Goal: Complete application form: Complete application form

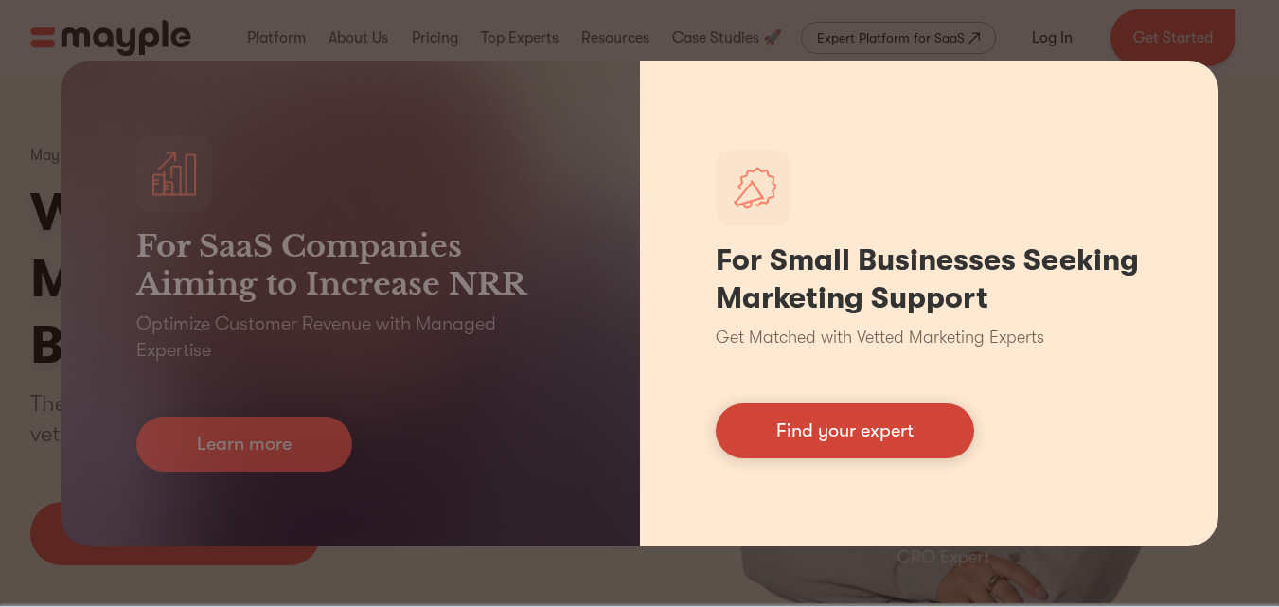
click at [882, 443] on link "Find your expert" at bounding box center [845, 430] width 258 height 55
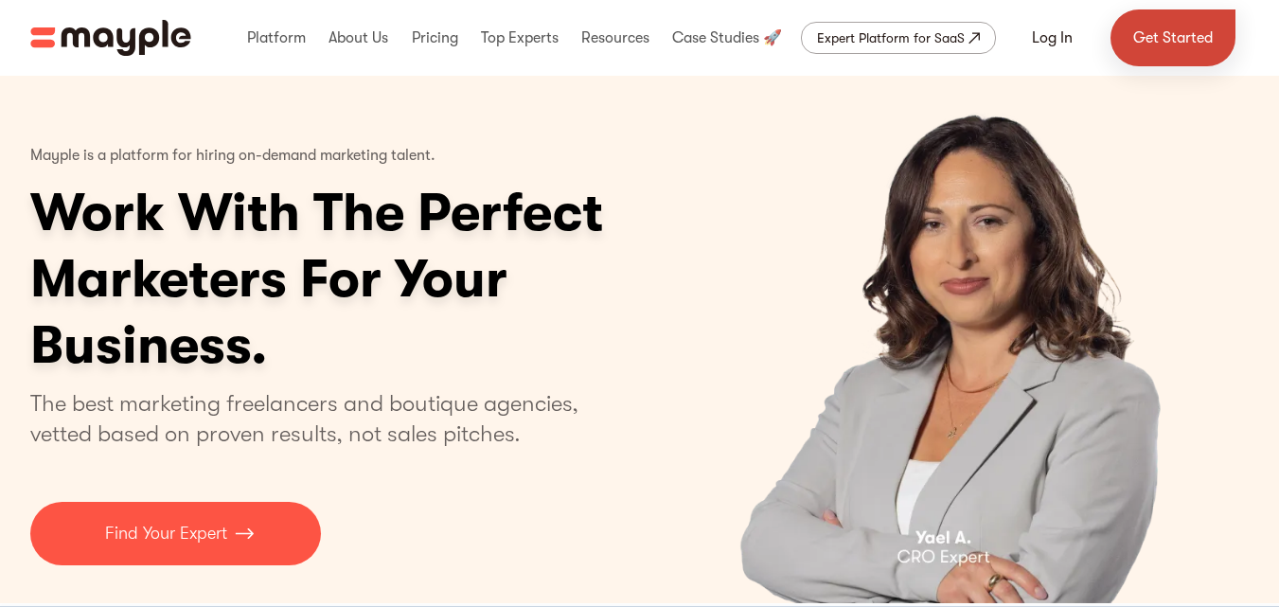
click at [1184, 35] on link "Get Started" at bounding box center [1172, 37] width 125 height 57
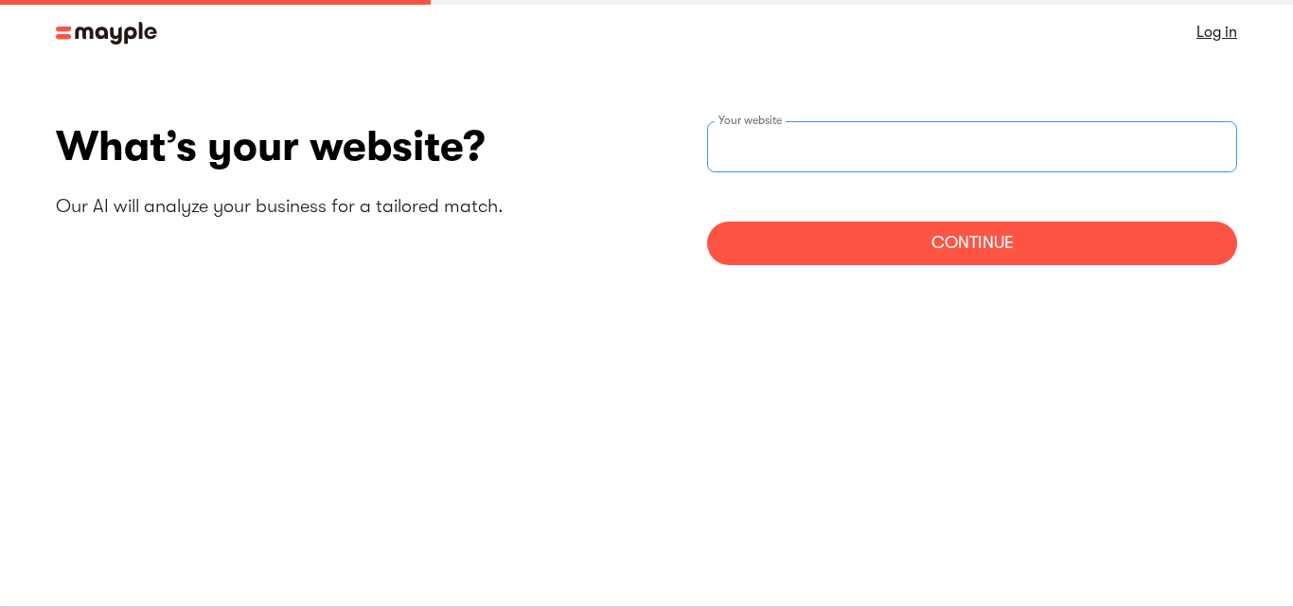
click at [827, 157] on input "websiteStep" at bounding box center [972, 146] width 530 height 51
paste input "https://sites.google.com/view/nayeem-hasan360/home"
type input "https://sites.google.com/view/nayeem-hasan360/home"
click at [847, 254] on div "Continue" at bounding box center [972, 243] width 530 height 44
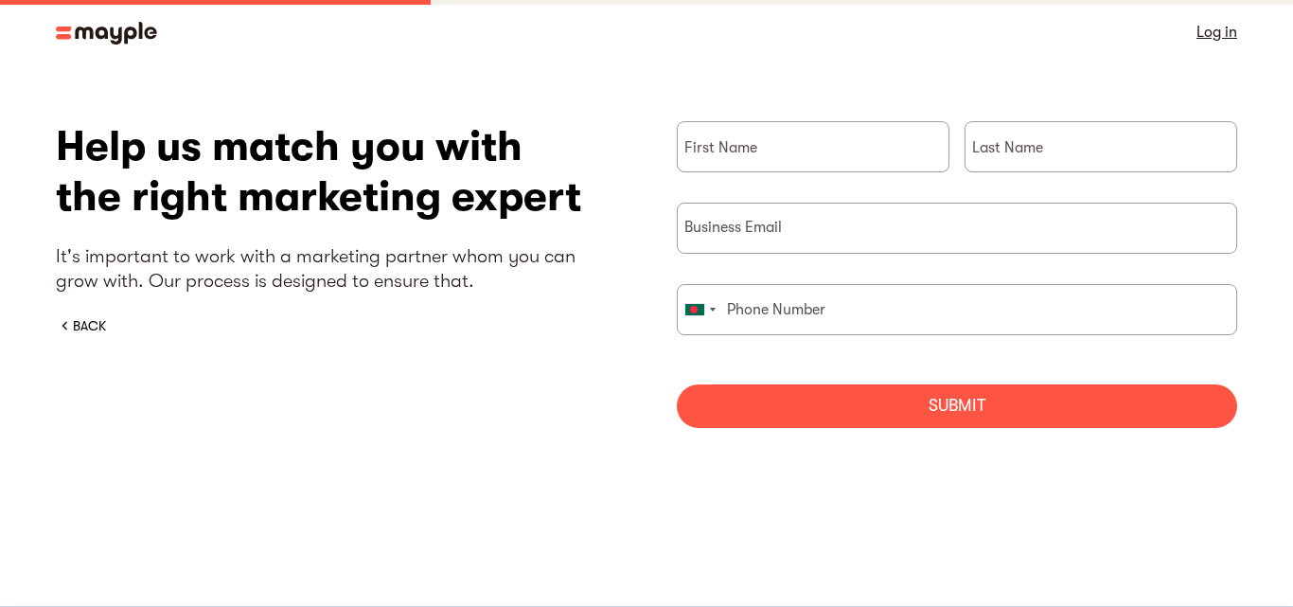
click at [833, 155] on input "briefForm" at bounding box center [813, 146] width 273 height 51
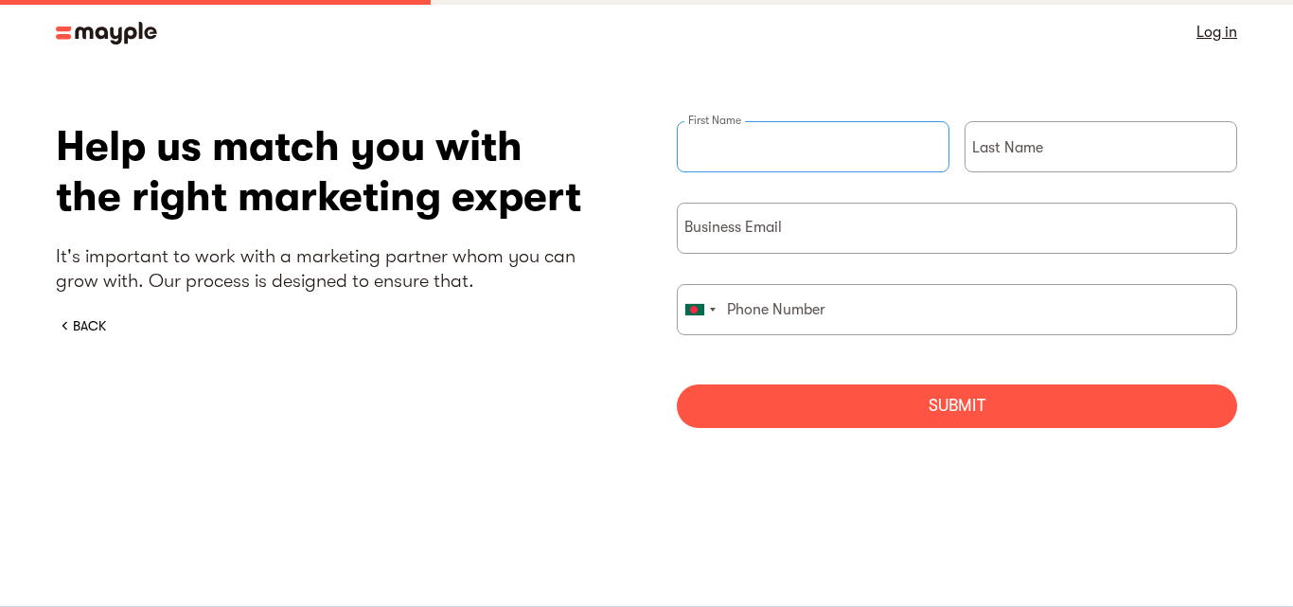
click at [833, 155] on input "briefForm" at bounding box center [813, 146] width 273 height 51
type input "Nayeem"
click at [993, 150] on input "briefForm" at bounding box center [1101, 146] width 273 height 51
type input "Hasan"
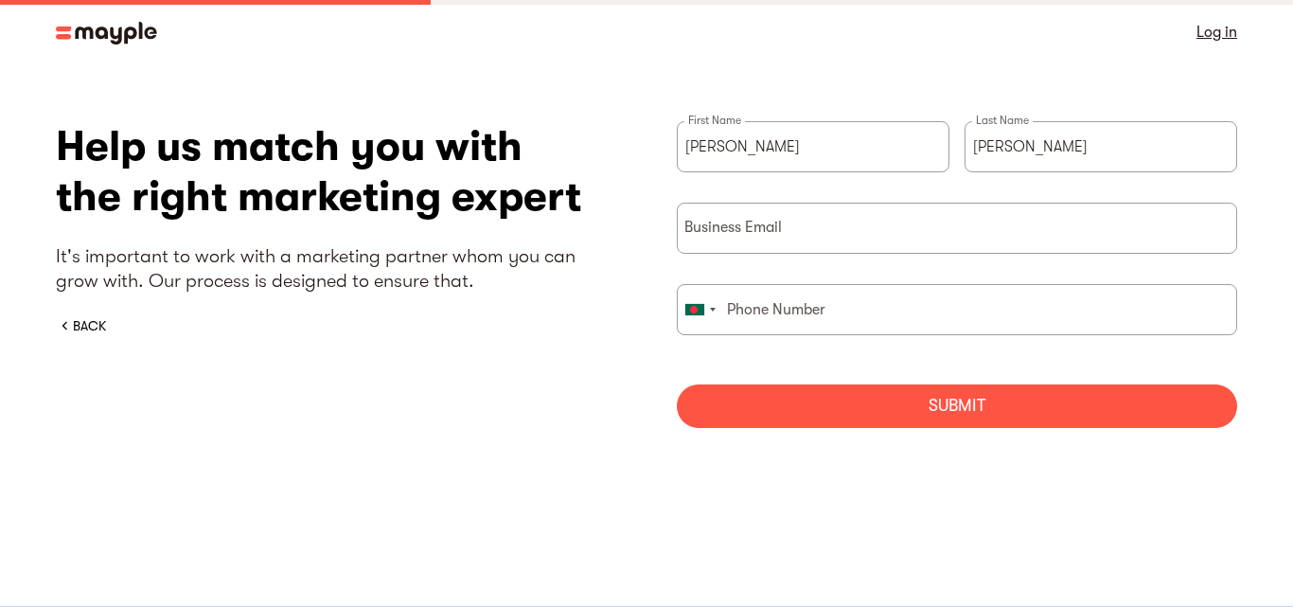
click at [1257, 96] on section "What’s your website? Our AI will analyze your business for a tailored match. ht…" at bounding box center [646, 281] width 1293 height 434
click at [767, 238] on input "briefForm" at bounding box center [957, 228] width 560 height 51
paste input "freeleancernayeemhasan360@gmail.com"
type input "freeleancernayeemhasan360@gmail.com"
click at [855, 324] on input "briefForm" at bounding box center [957, 309] width 560 height 51
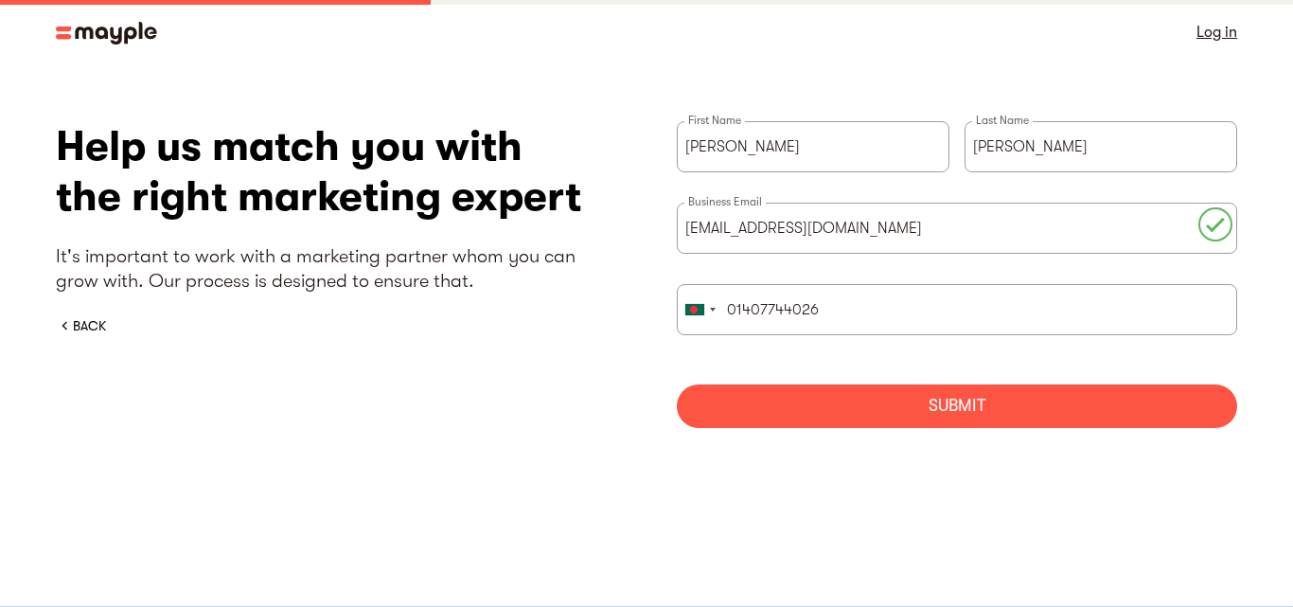
click at [892, 405] on div "Submit" at bounding box center [957, 406] width 560 height 44
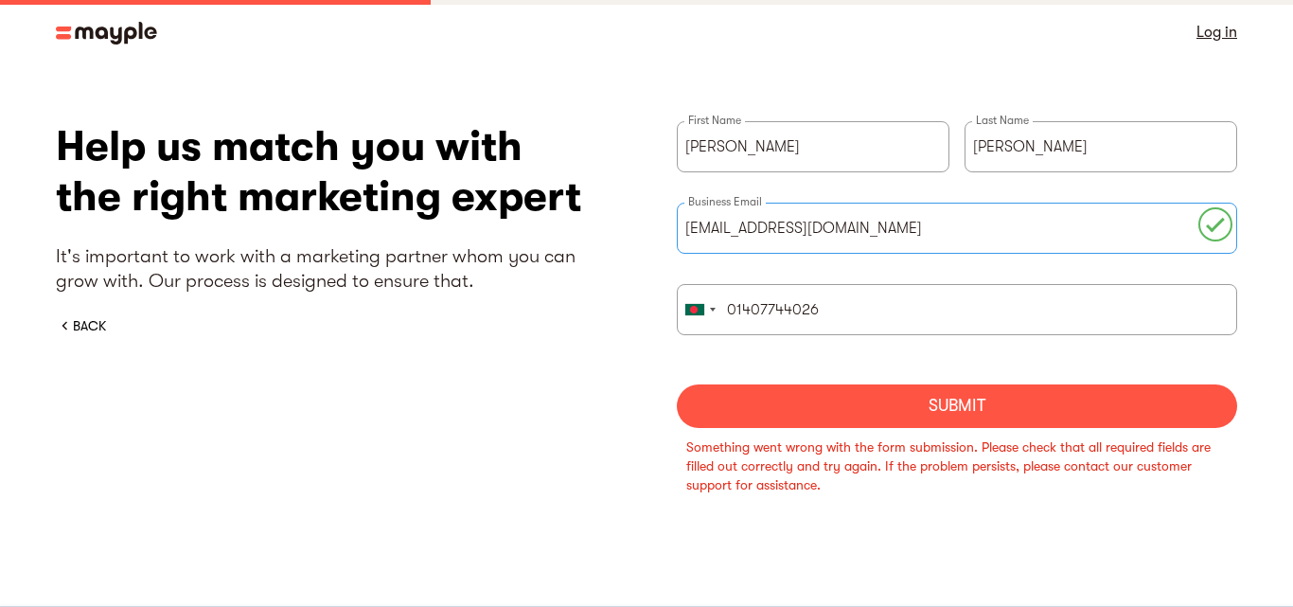
click at [1021, 225] on input "freeleancernayeemhasan360@gmail.com" at bounding box center [957, 228] width 560 height 51
click at [987, 321] on input "01407744026" at bounding box center [957, 309] width 560 height 51
click at [687, 351] on div "United States +1 United Kingdom +44 Afghanistan (‫افغانستان‬‎) +93 Albania (Shq…" at bounding box center [957, 324] width 560 height 81
click at [702, 312] on div "briefForm" at bounding box center [694, 309] width 19 height 11
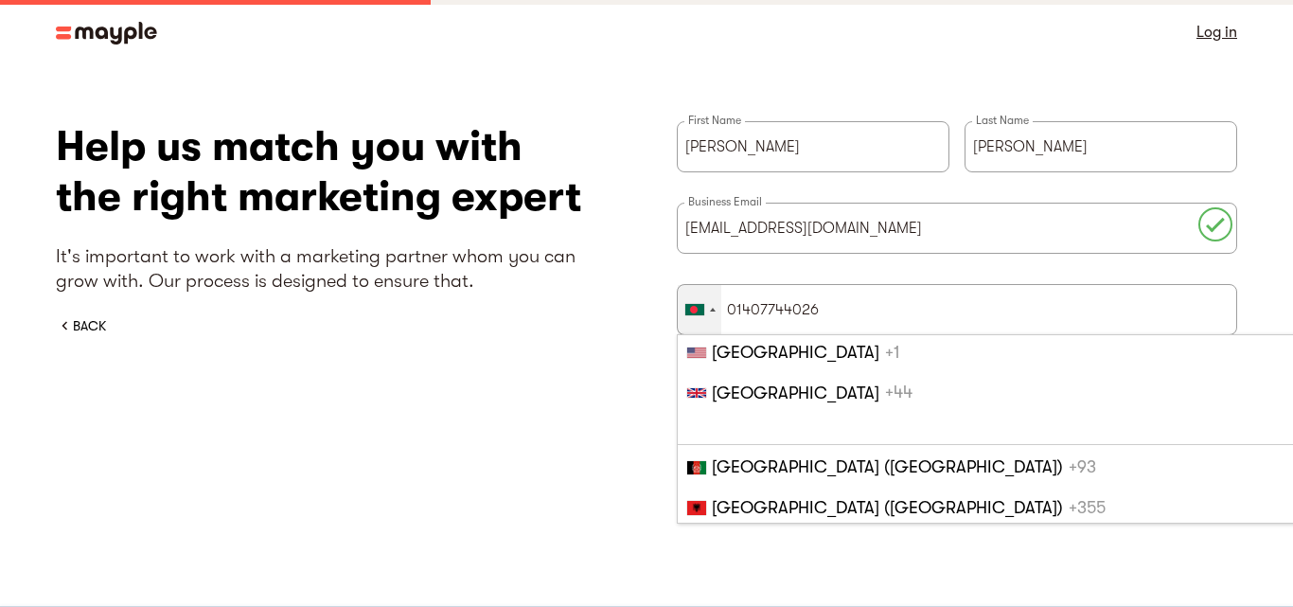
scroll to position [724, 0]
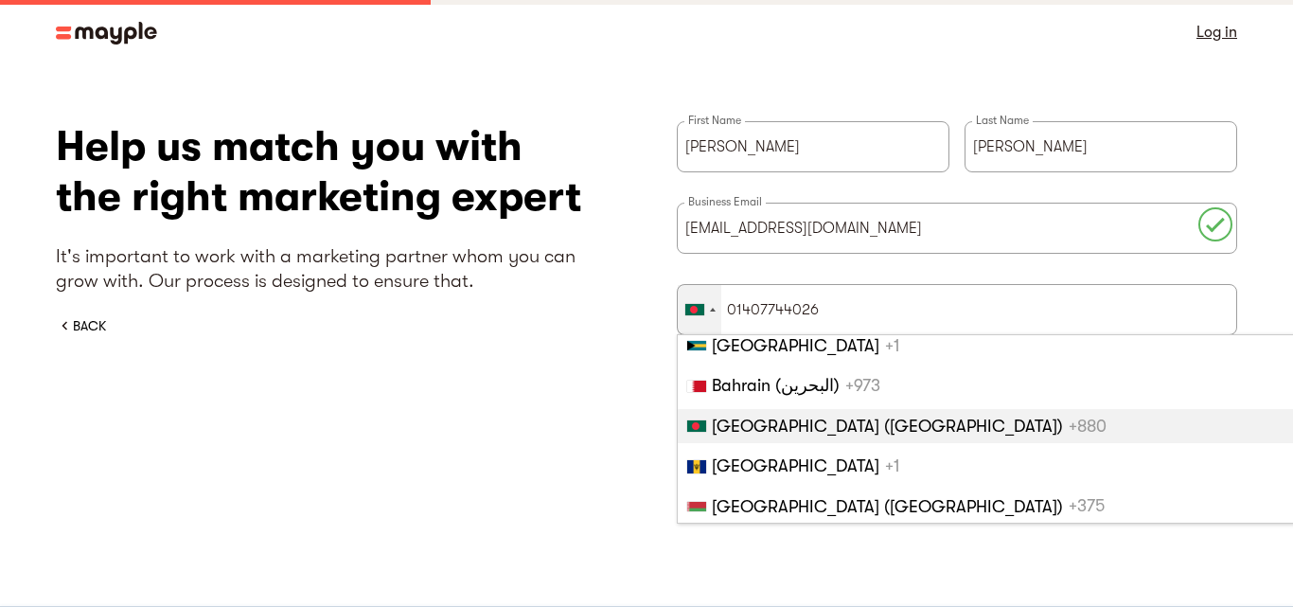
click at [764, 429] on span "Bangladesh (বাংলাদেশ)" at bounding box center [887, 425] width 351 height 19
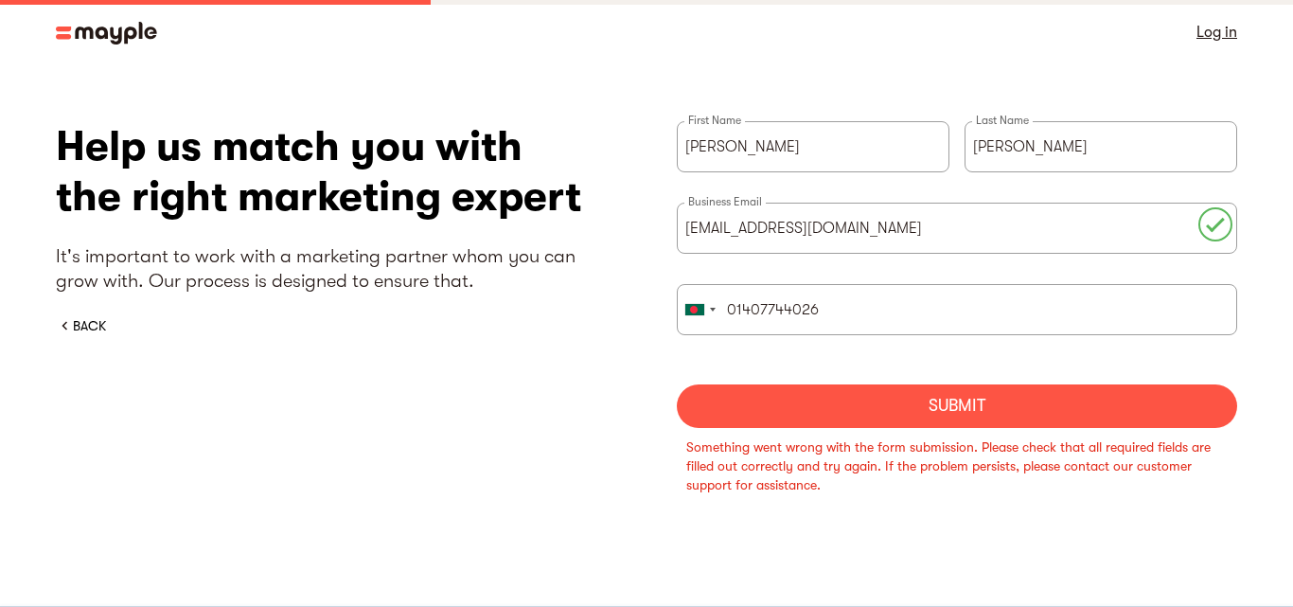
click at [764, 412] on div "Submit" at bounding box center [957, 406] width 560 height 44
click at [853, 316] on input "01407744026" at bounding box center [957, 309] width 560 height 51
click at [738, 312] on input "01407744026" at bounding box center [957, 309] width 560 height 51
type input "1407744026"
click at [870, 398] on div "Submit" at bounding box center [957, 406] width 560 height 44
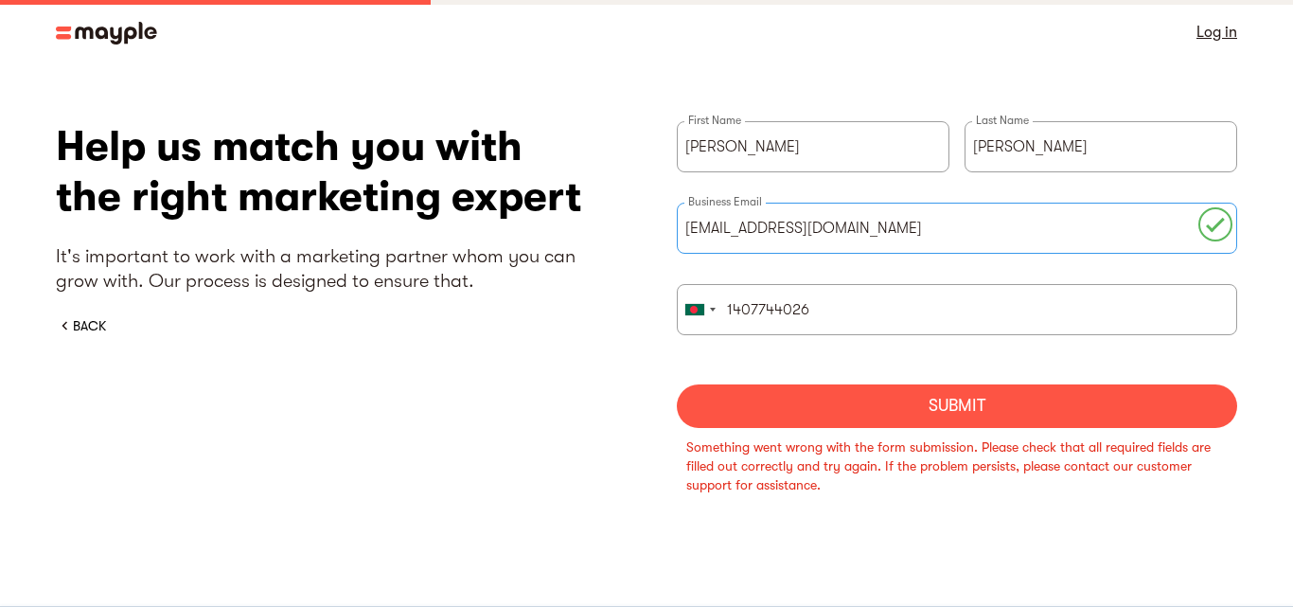
click at [1215, 235] on input "freeleancernayeemhasan360@gmail.com" at bounding box center [957, 228] width 560 height 51
click at [776, 231] on input "freeleancernayeemhasan360@gmail.com" at bounding box center [957, 228] width 560 height 51
click at [1001, 239] on input "freeleancernayeemhasan360@gmail.com" at bounding box center [957, 228] width 560 height 51
click at [906, 324] on input "1407744026" at bounding box center [957, 309] width 560 height 51
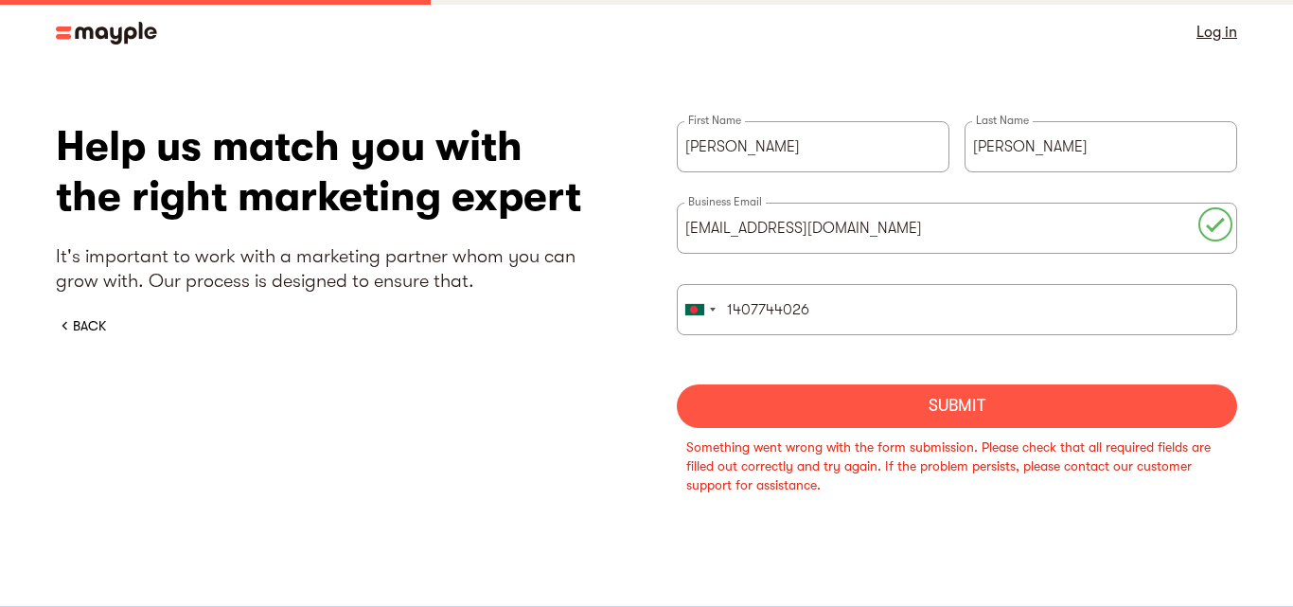
click at [827, 490] on div "Something went wrong with the form submission. Please check that all required f…" at bounding box center [956, 465] width 541 height 57
click at [136, 26] on img at bounding box center [106, 33] width 101 height 23
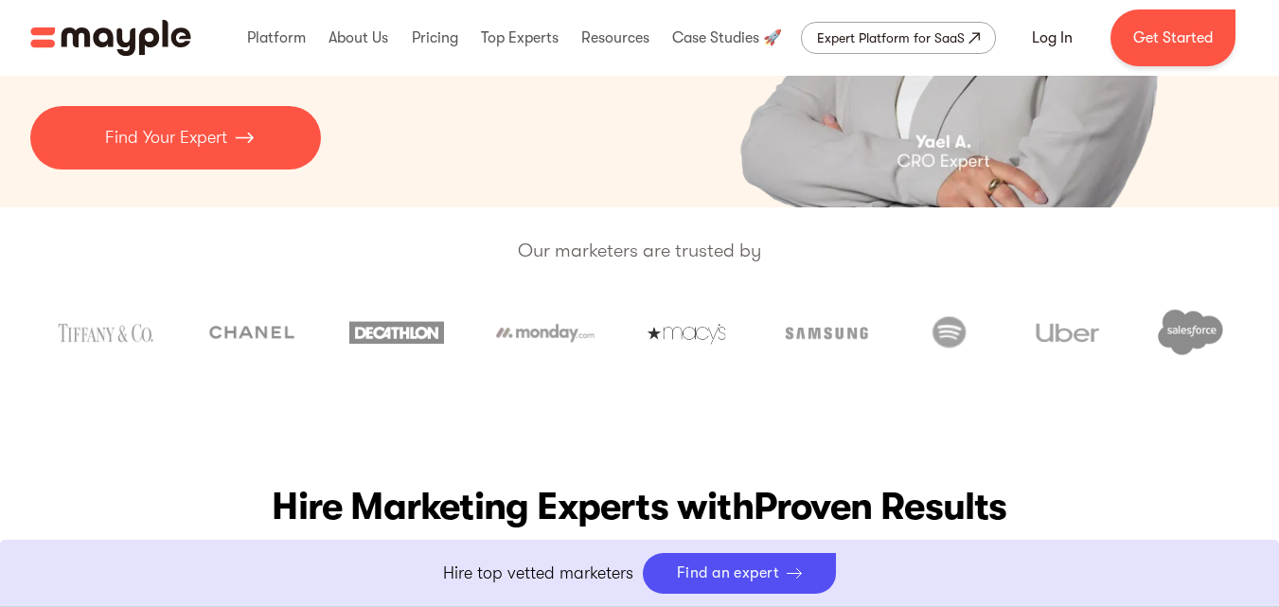
scroll to position [253, 0]
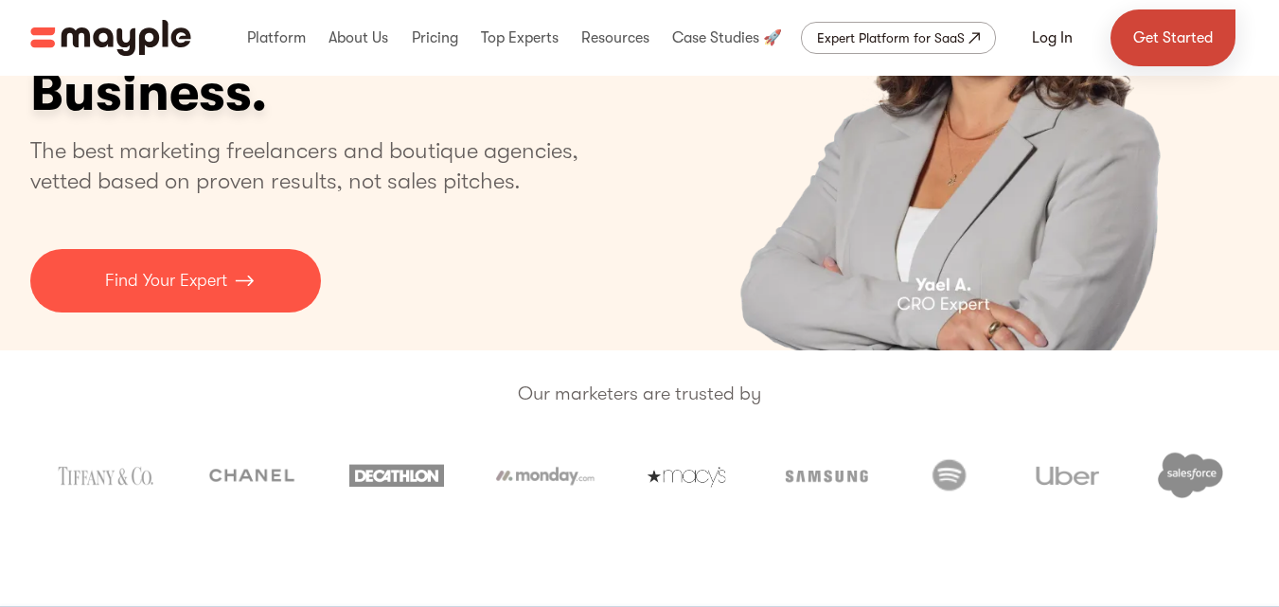
click at [1190, 34] on link "Get Started" at bounding box center [1172, 37] width 125 height 57
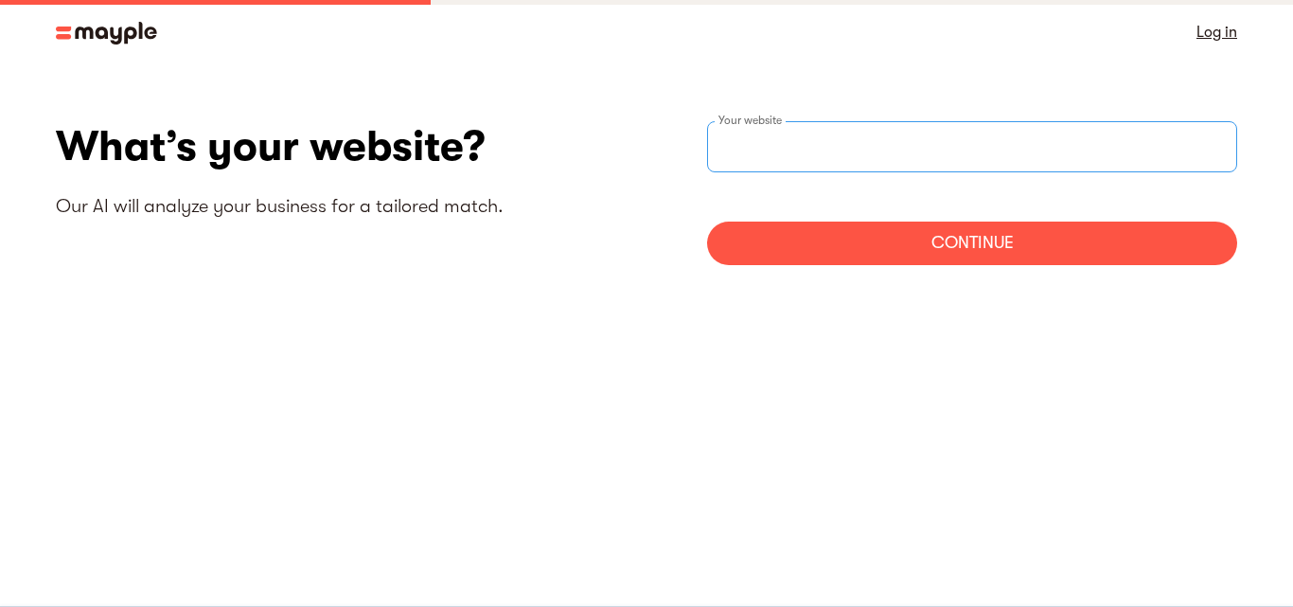
click at [715, 141] on div "Your website" at bounding box center [972, 146] width 530 height 51
type input "[URL][DOMAIN_NAME][PERSON_NAME]"
click at [912, 251] on div "Continue" at bounding box center [972, 243] width 530 height 44
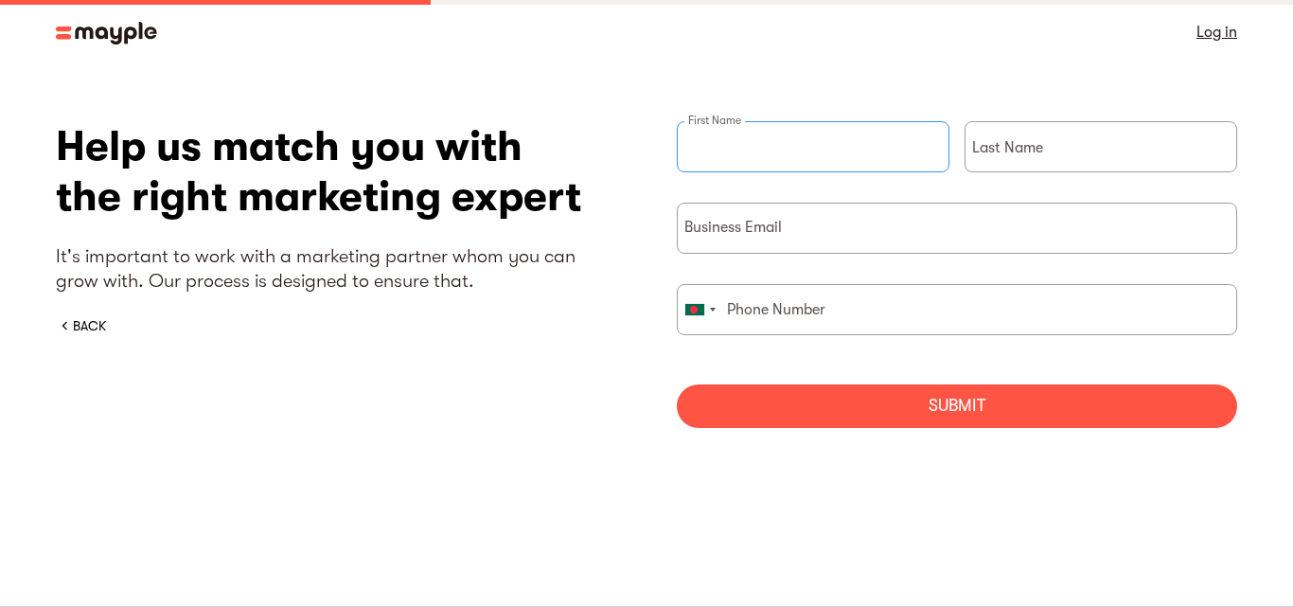
click at [780, 133] on input "briefForm" at bounding box center [813, 146] width 273 height 51
click at [811, 237] on input "briefForm" at bounding box center [957, 228] width 560 height 51
click at [768, 163] on input "briefForm" at bounding box center [813, 146] width 273 height 51
type input "[PERSON_NAME]"
click at [1106, 154] on input "briefForm" at bounding box center [1101, 146] width 273 height 51
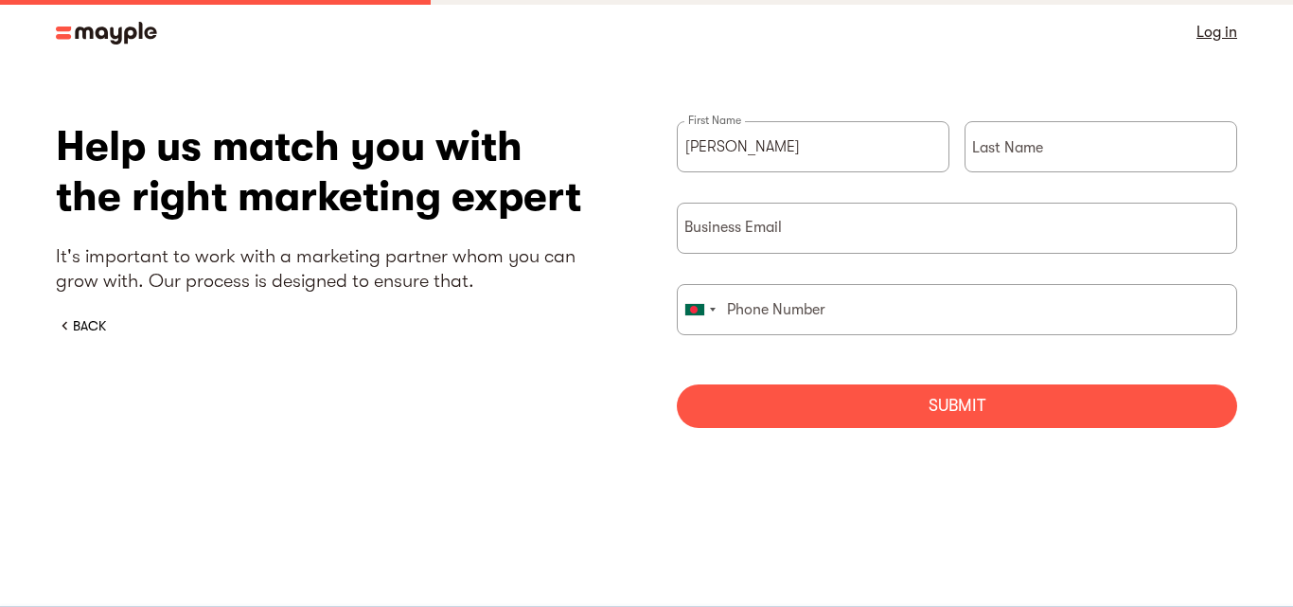
click at [1106, 155] on input "briefForm" at bounding box center [1101, 146] width 273 height 51
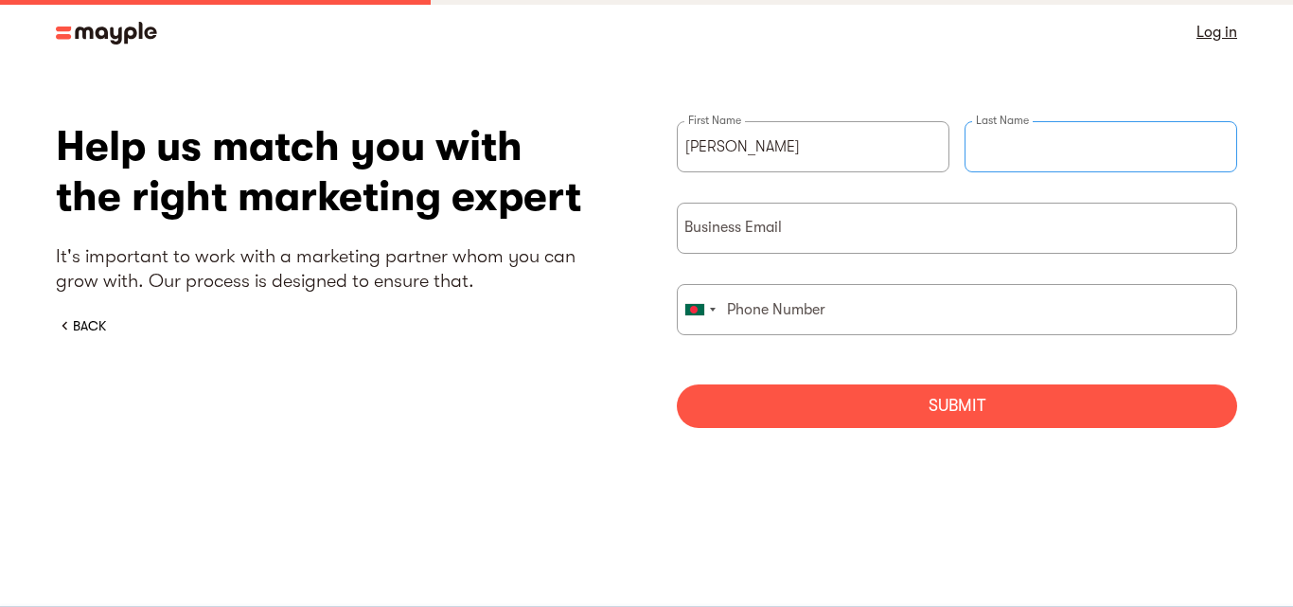
click at [1106, 155] on input "briefForm" at bounding box center [1101, 146] width 273 height 51
type input "Hasan"
click at [895, 228] on input "briefForm" at bounding box center [957, 228] width 560 height 51
paste input "freeleancernayeemhasan360@gmail.com"
type input "freeleancernayeemhasan360@gmail.com"
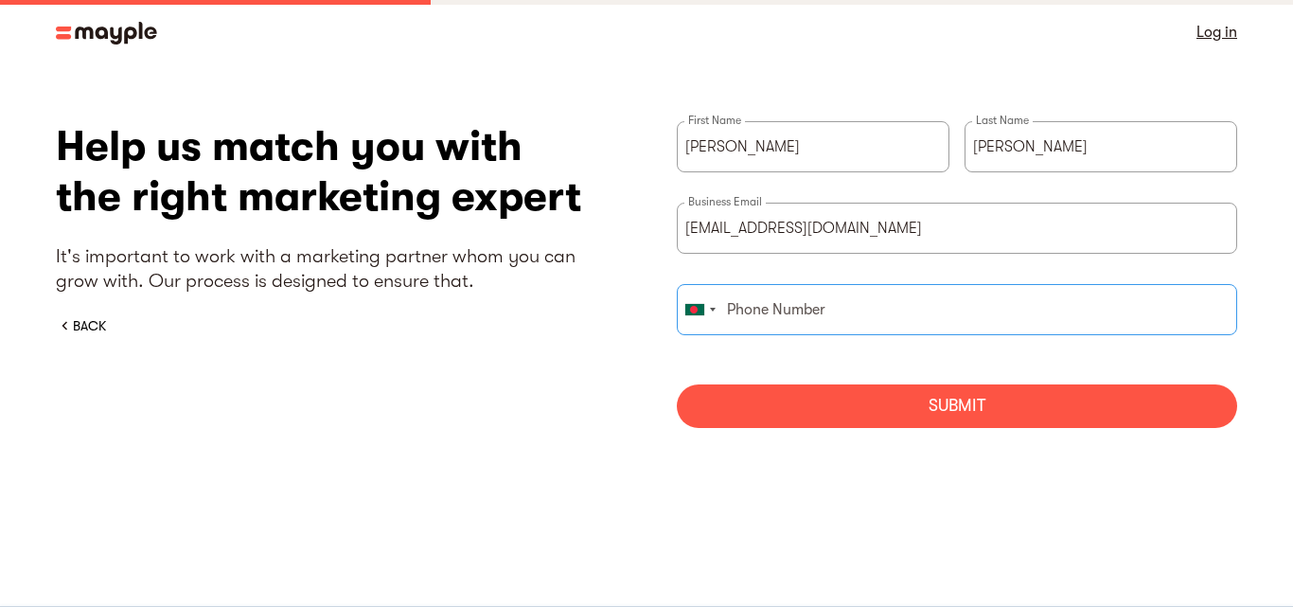
click at [796, 300] on input "briefForm" at bounding box center [957, 309] width 560 height 51
click at [749, 307] on input "briefForm" at bounding box center [957, 309] width 560 height 51
click at [741, 310] on input "briefForm" at bounding box center [957, 309] width 560 height 51
click at [715, 314] on div "briefForm" at bounding box center [700, 309] width 44 height 49
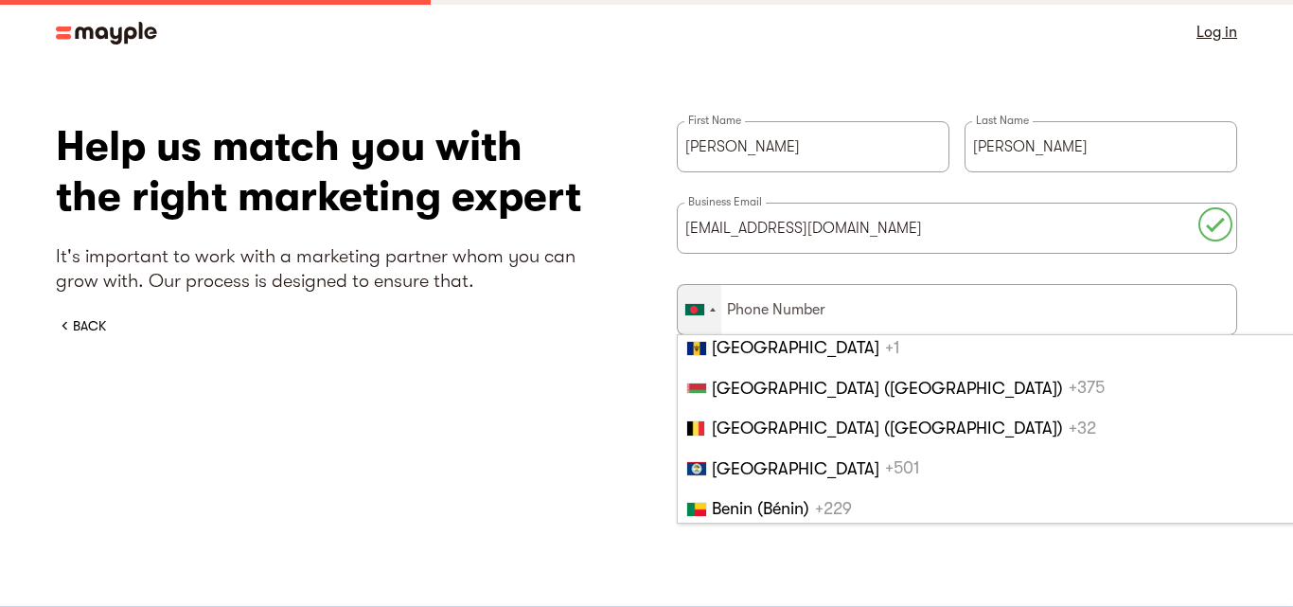
scroll to position [850, 0]
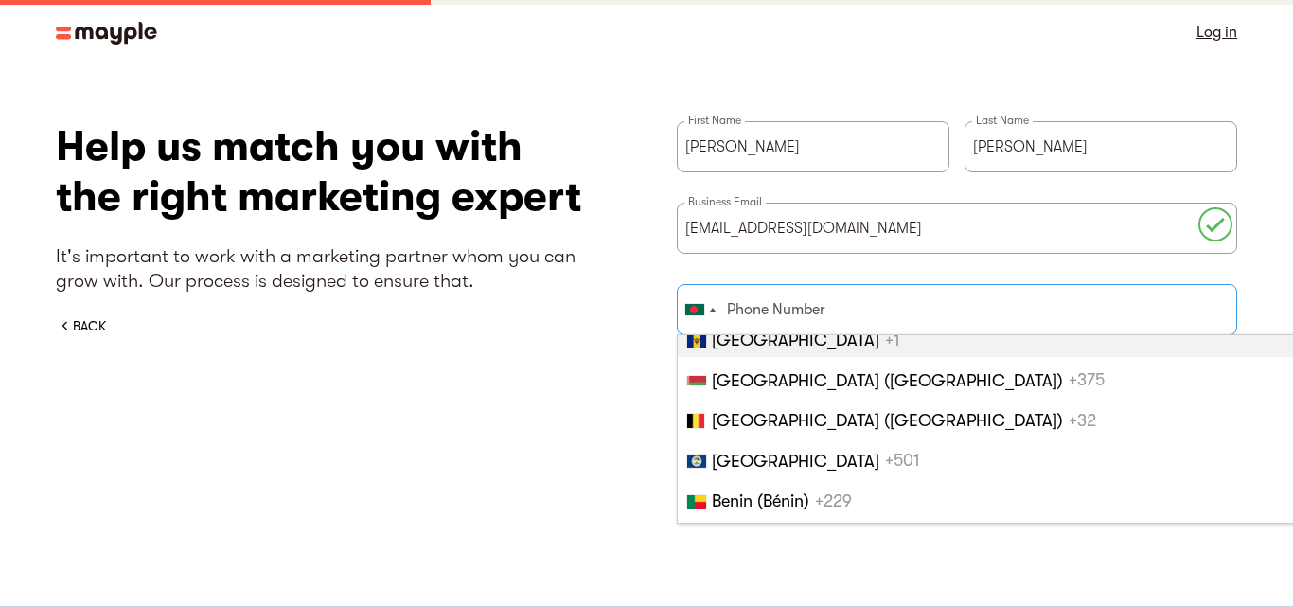
click at [770, 320] on input "briefForm" at bounding box center [957, 309] width 560 height 51
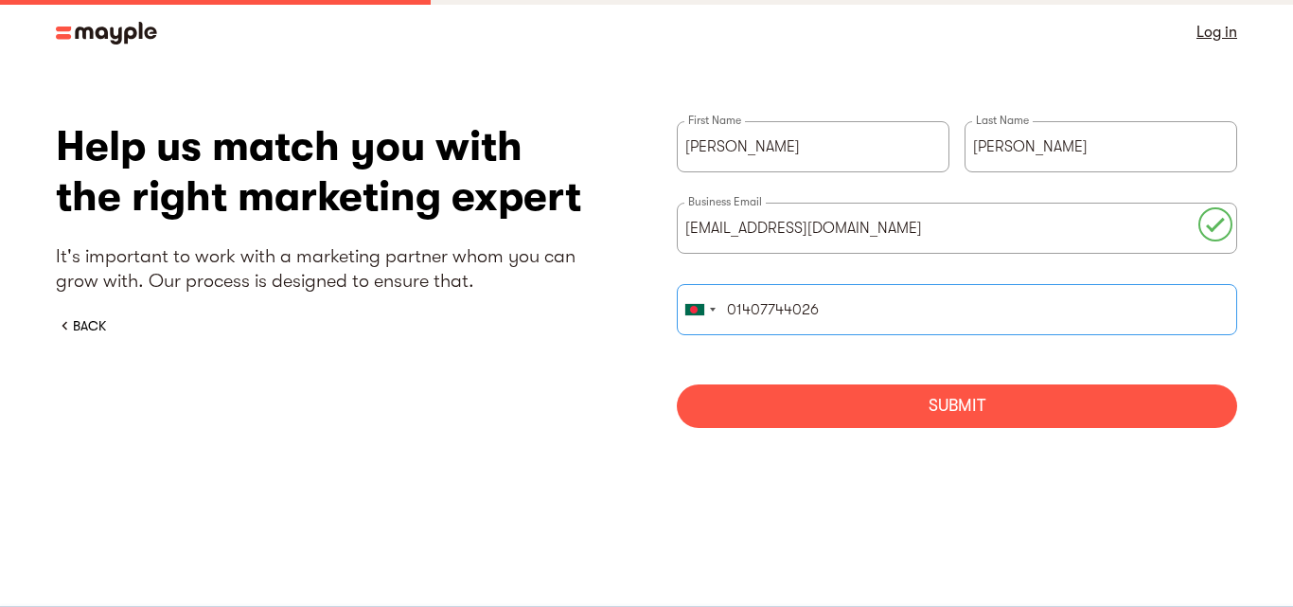
click at [739, 316] on input "01407744026" at bounding box center [957, 309] width 560 height 51
type input "1407744026"
click at [774, 355] on div "United States +1 United Kingdom +44 Afghanistan (‫افغانستان‬‎) +93 Albania (Shq…" at bounding box center [957, 324] width 560 height 81
click at [897, 425] on div "Submit" at bounding box center [957, 406] width 560 height 44
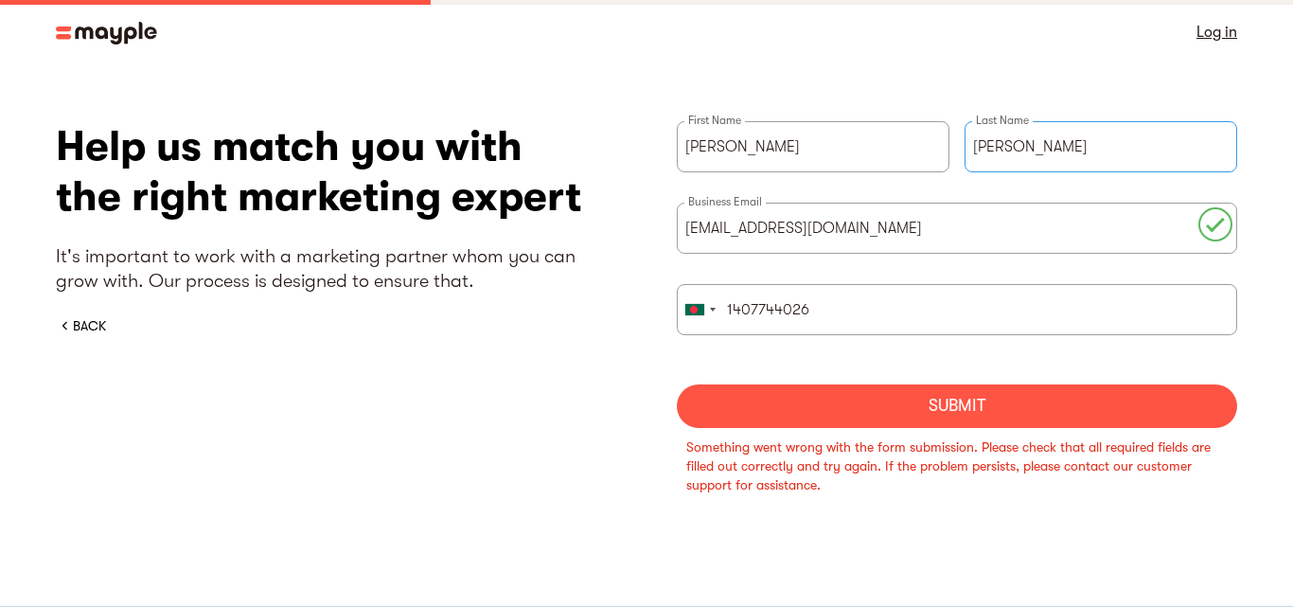
click at [983, 153] on input "Hasan" at bounding box center [1101, 146] width 273 height 51
click at [1040, 153] on input "Hasan" at bounding box center [1101, 146] width 273 height 51
click at [1071, 143] on input "Hasan Abdu" at bounding box center [1101, 146] width 273 height 51
type input "Hasan Abdullah"
click at [1102, 404] on div "Submit" at bounding box center [957, 406] width 560 height 44
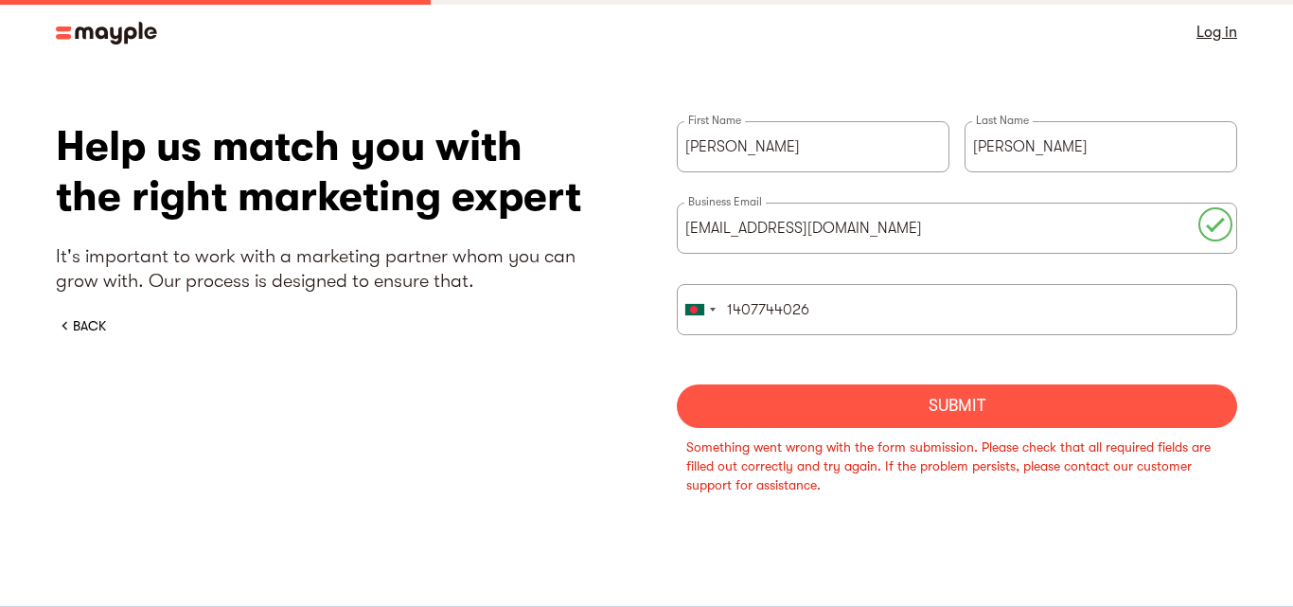
click at [1038, 429] on div "Something went wrong with the form submission. Please check that all required f…" at bounding box center [957, 466] width 560 height 76
drag, startPoint x: 763, startPoint y: 226, endPoint x: 600, endPoint y: 239, distance: 163.3
click at [600, 239] on div "Help us match you with the right marketing expert It's important to work with a…" at bounding box center [646, 319] width 1181 height 397
click at [807, 236] on input "nayeemhasan360@gmail.com" at bounding box center [957, 228] width 560 height 51
drag, startPoint x: 807, startPoint y: 236, endPoint x: 781, endPoint y: 235, distance: 26.5
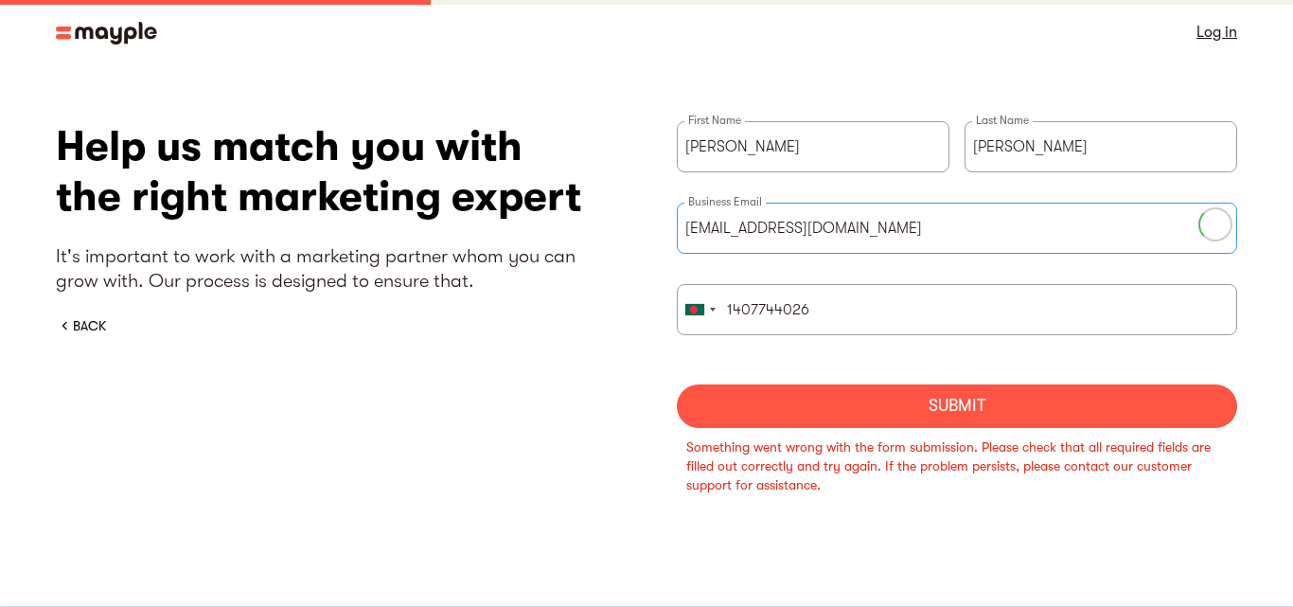
click at [781, 235] on input "nayeemhasan360@gmail.com" at bounding box center [957, 228] width 560 height 51
type input "nayeemhasan01322@gmail.com"
click at [936, 392] on div "Submit" at bounding box center [957, 406] width 560 height 44
click at [823, 160] on input "Nayeem" at bounding box center [813, 146] width 273 height 51
